Goal: Submit feedback/report problem

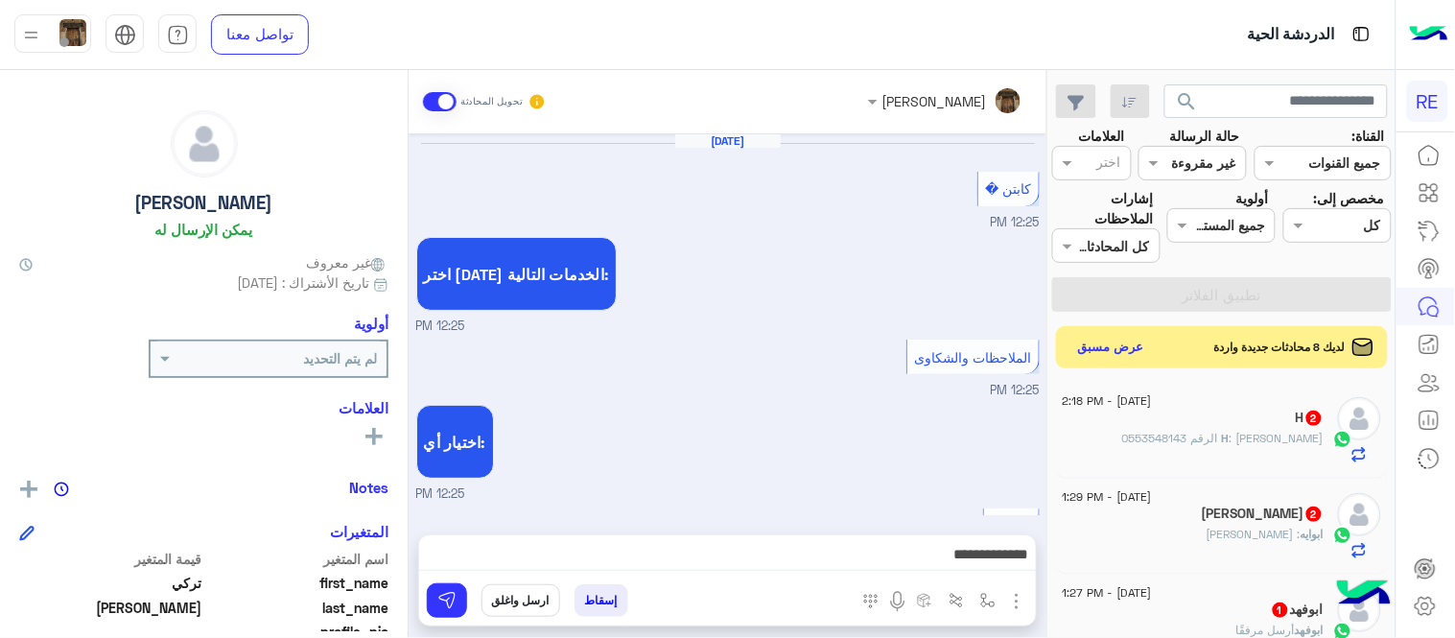
scroll to position [366, 0]
